Goal: Transaction & Acquisition: Purchase product/service

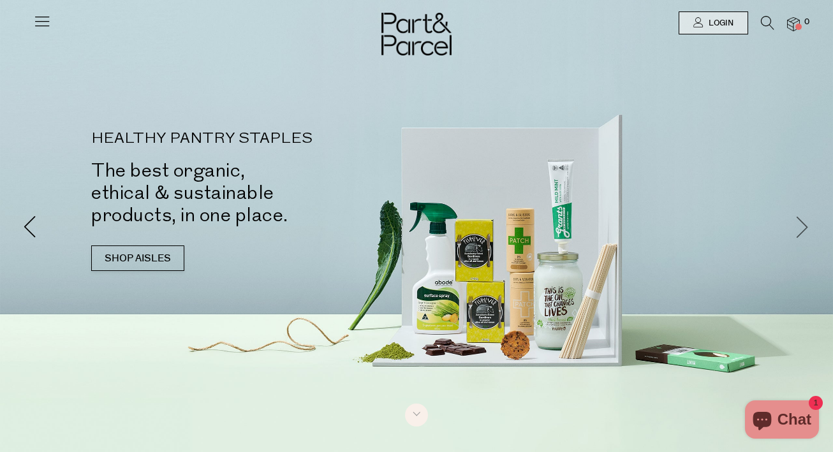
click at [791, 228] on span at bounding box center [802, 226] width 22 height 22
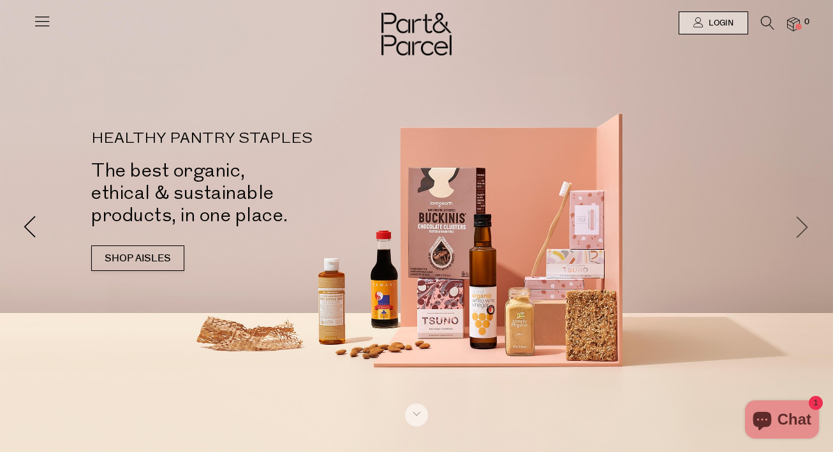
click at [792, 228] on span at bounding box center [802, 226] width 22 height 22
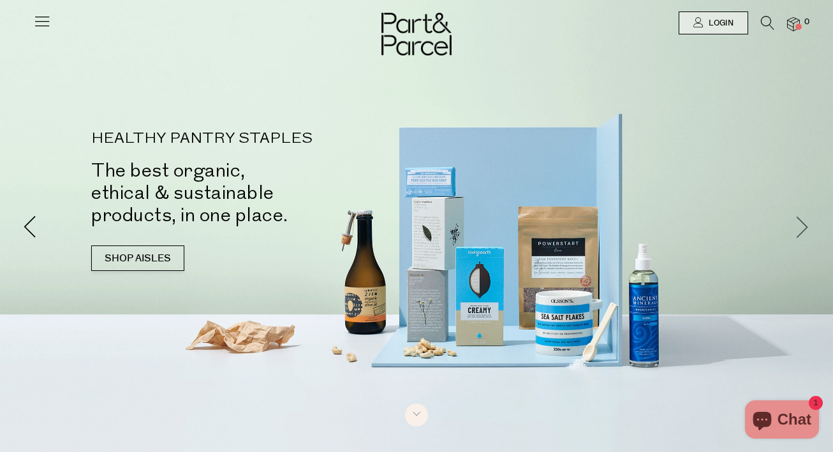
click at [792, 228] on span at bounding box center [802, 226] width 22 height 22
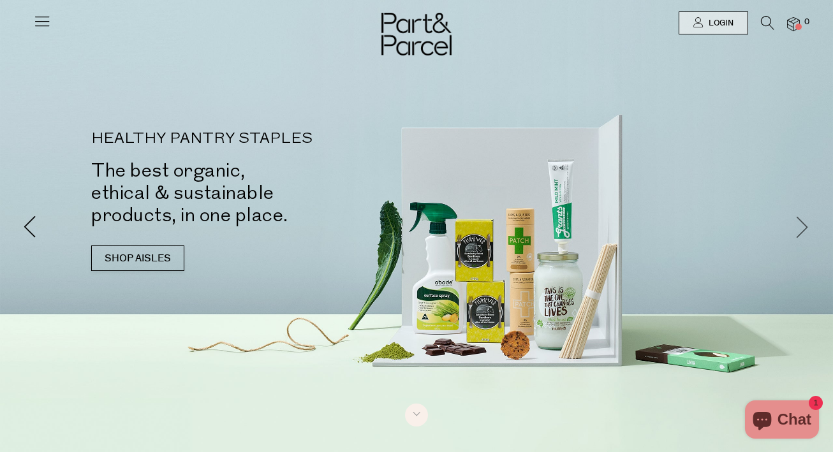
click at [792, 228] on span at bounding box center [802, 226] width 22 height 22
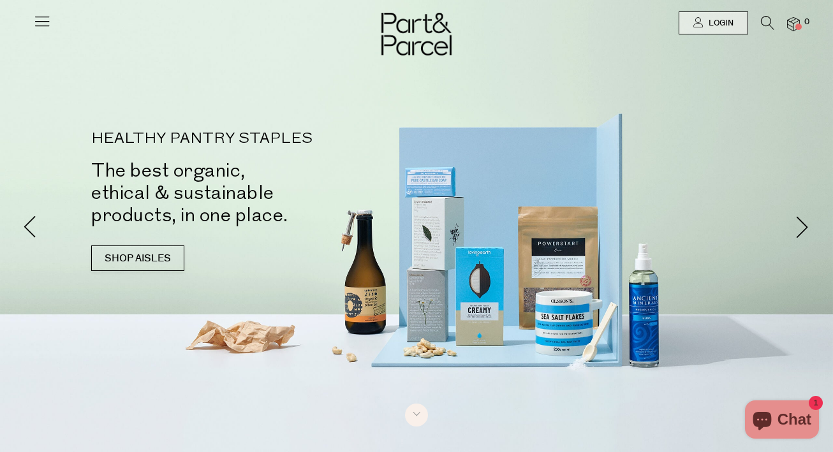
click at [763, 24] on icon at bounding box center [767, 23] width 13 height 14
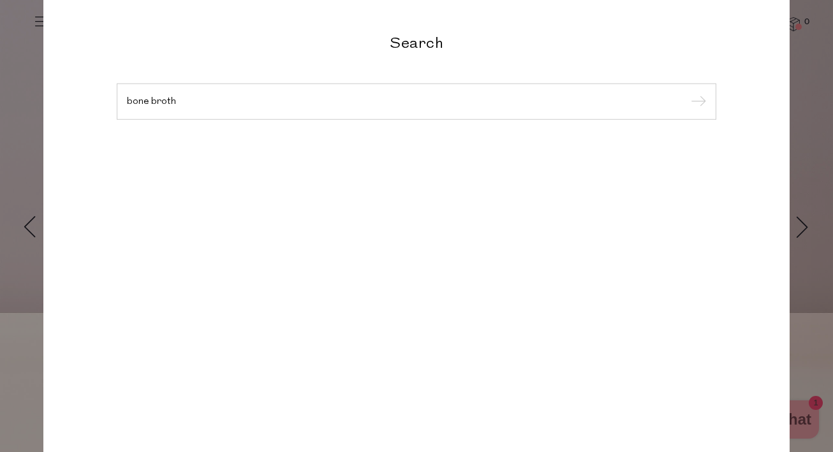
type input "bone broth"
click at [696, 102] on input "submit" at bounding box center [696, 101] width 19 height 19
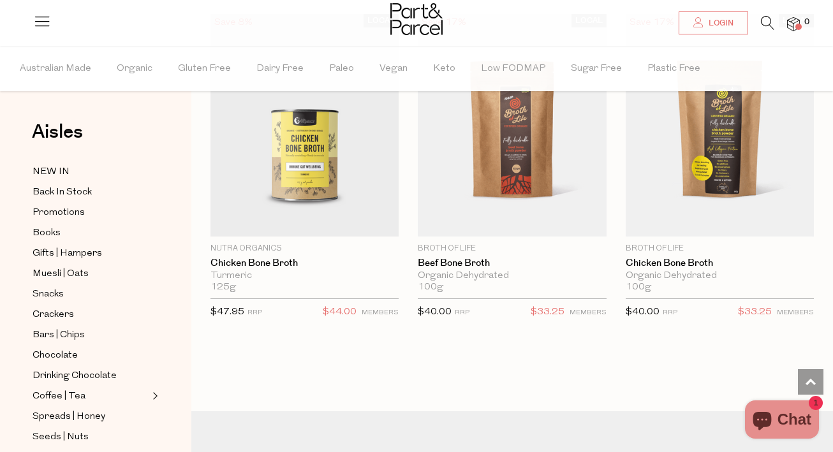
scroll to position [2780, 0]
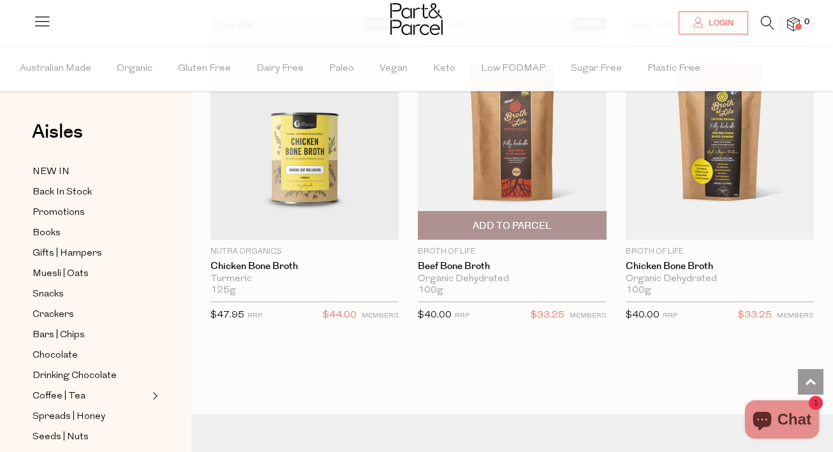
click at [518, 148] on img at bounding box center [512, 128] width 188 height 223
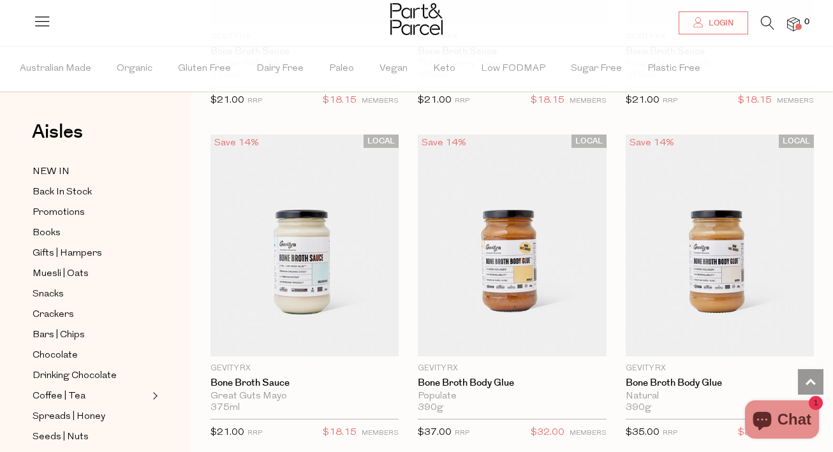
scroll to position [1446, 0]
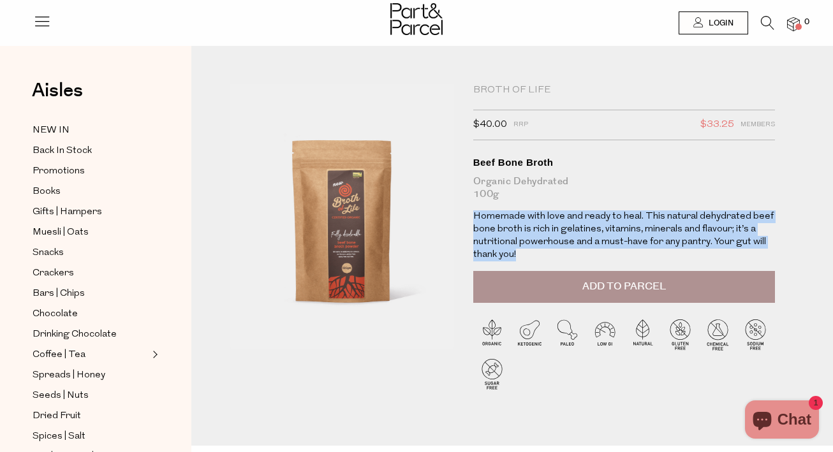
drag, startPoint x: 526, startPoint y: 209, endPoint x: 526, endPoint y: 252, distance: 42.7
click at [526, 252] on p "Homemade with love and ready to heal. This natural dehydrated beef bone broth i…" at bounding box center [624, 235] width 302 height 51
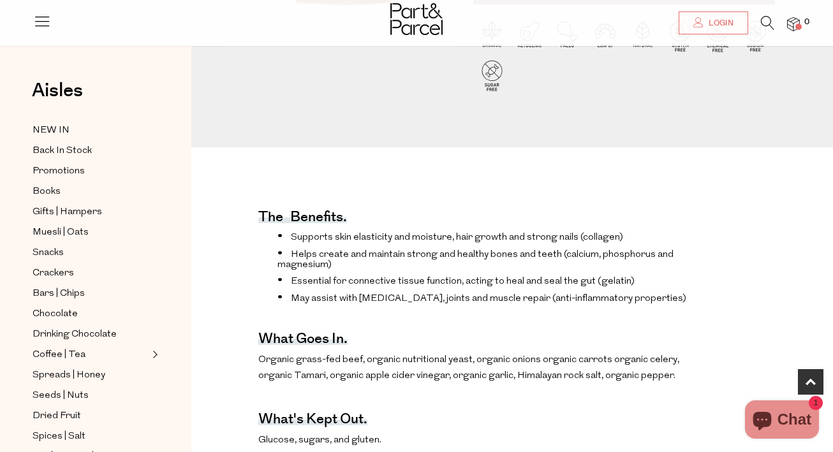
scroll to position [304, 0]
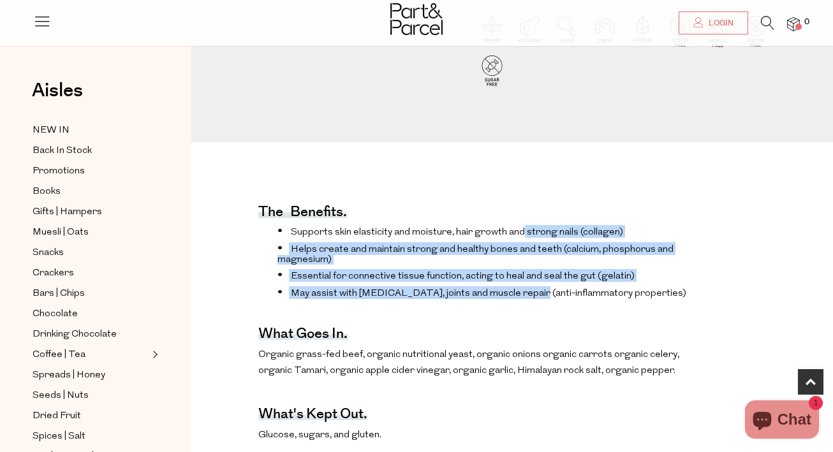
drag, startPoint x: 522, startPoint y: 231, endPoint x: 517, endPoint y: 292, distance: 61.4
click at [517, 293] on ul "Supports skin elasticity and moisture, hair growth and strong nails (collagen) …" at bounding box center [480, 262] width 445 height 74
click at [517, 292] on span "May assist with arthritis, joints and muscle repair (anti-inflammatory properti…" at bounding box center [488, 294] width 395 height 10
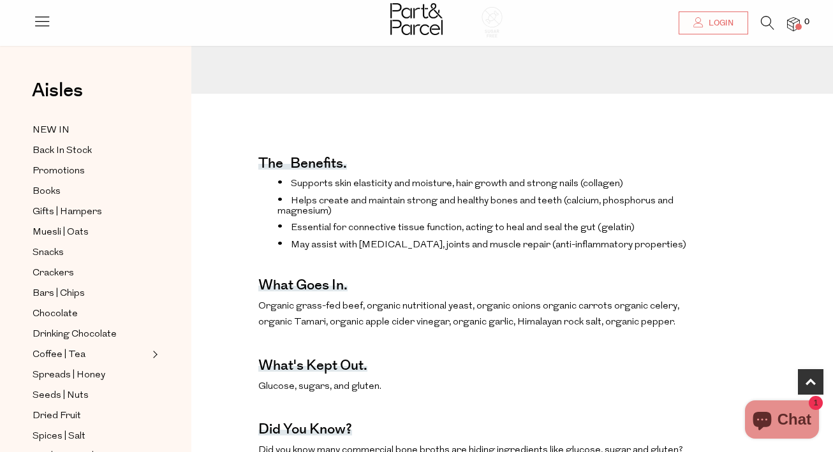
scroll to position [358, 0]
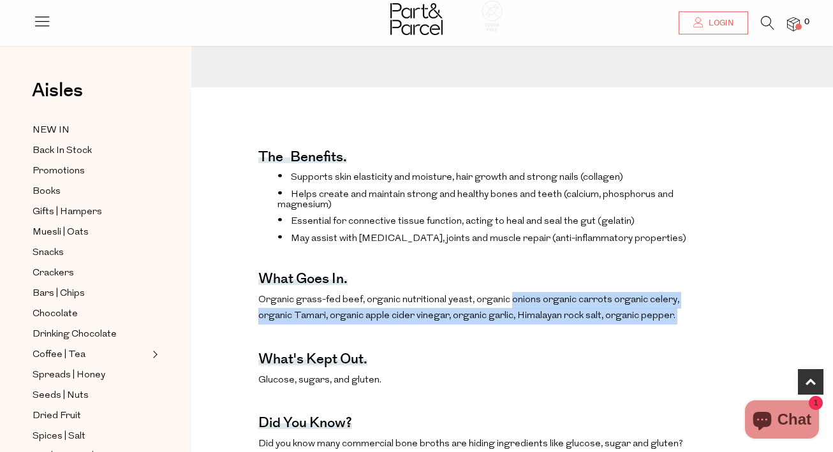
drag, startPoint x: 507, startPoint y: 299, endPoint x: 507, endPoint y: 327, distance: 28.1
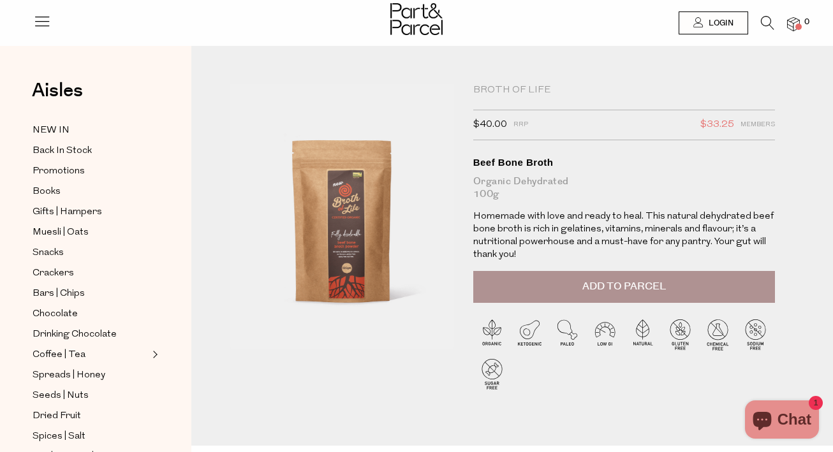
scroll to position [0, 0]
